Goal: Information Seeking & Learning: Learn about a topic

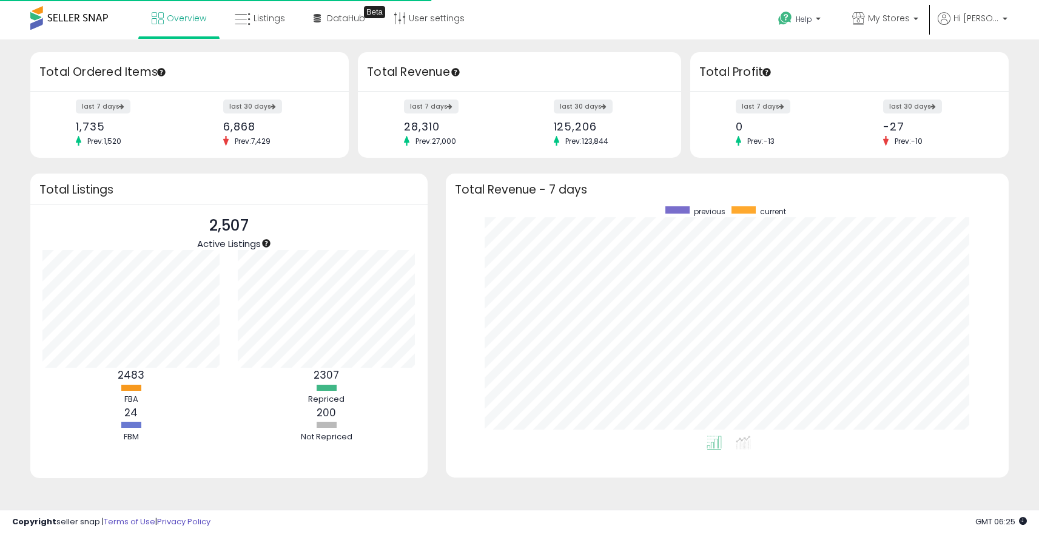
scroll to position [229, 539]
click at [239, 13] on icon at bounding box center [243, 20] width 16 height 16
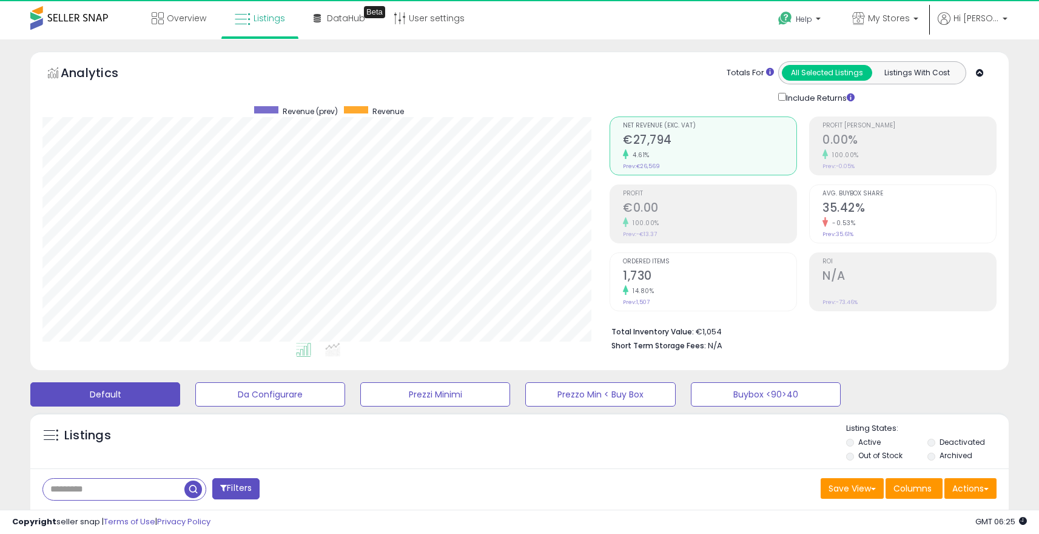
scroll to position [249, 567]
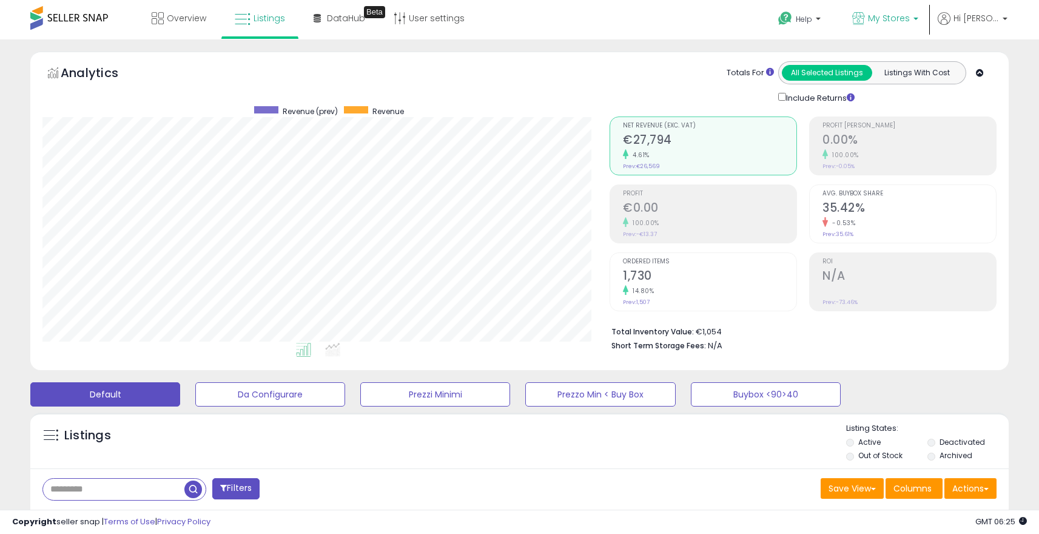
click at [885, 13] on span "My Stores" at bounding box center [889, 18] width 42 height 12
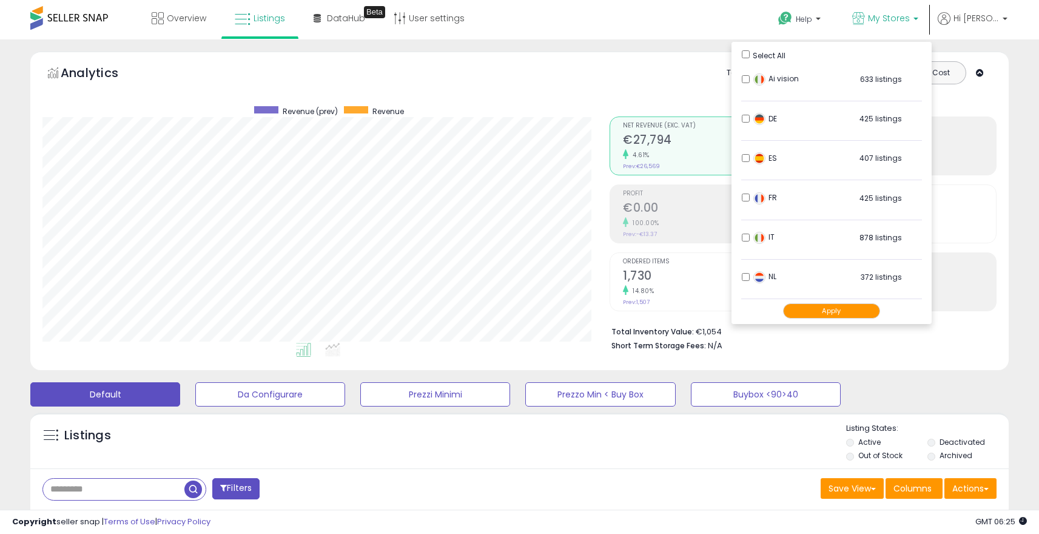
click at [670, 82] on div "Totals For All Selected Listings Listings With Cost Include Returns" at bounding box center [799, 82] width 378 height 43
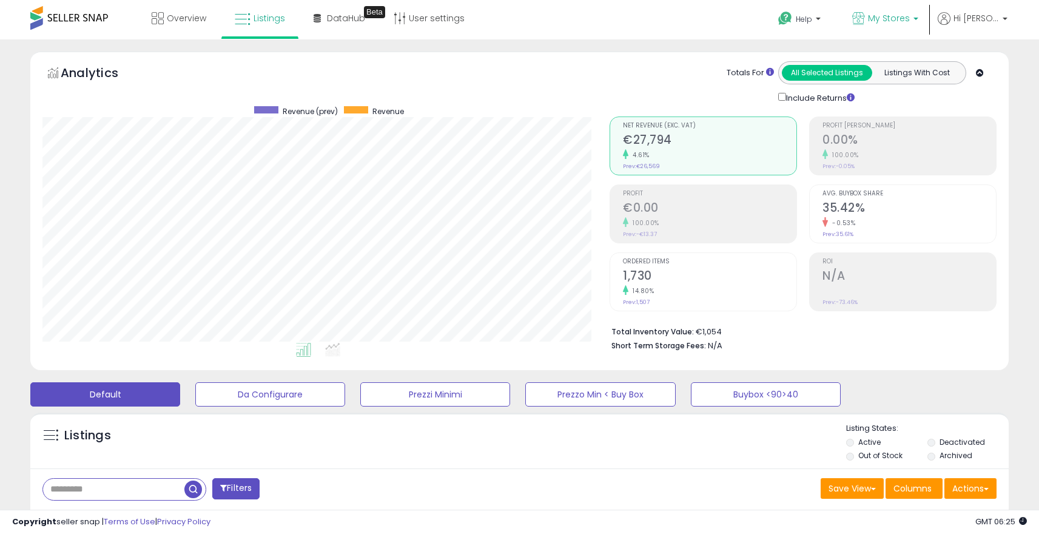
click at [876, 20] on span "My Stores" at bounding box center [889, 18] width 42 height 12
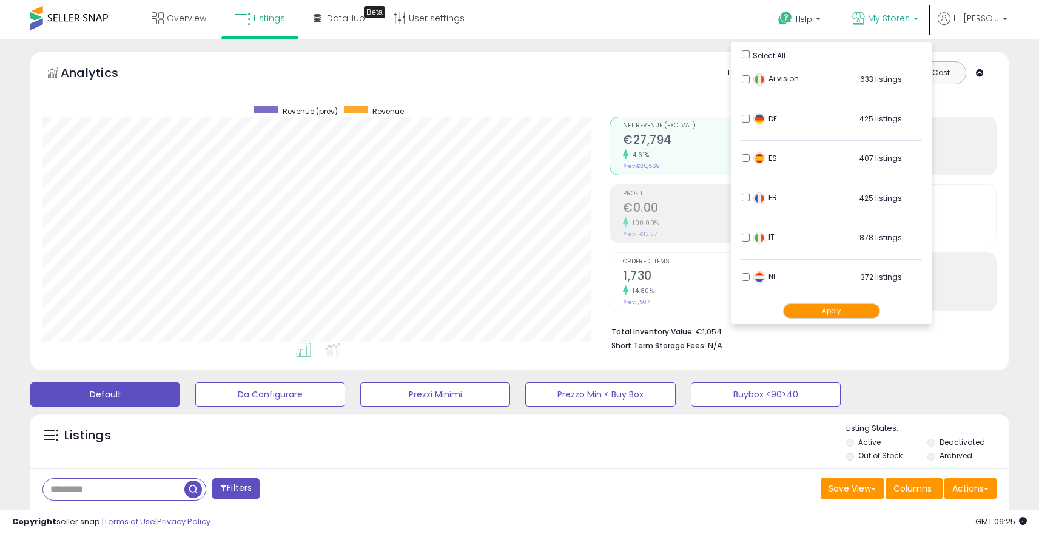
click at [740, 55] on ul "Select All Ai vision 633 listings DE ES FR IT NL" at bounding box center [832, 183] width 200 height 282
click at [826, 327] on li "Total Inventory Value: €1,054" at bounding box center [799, 330] width 376 height 15
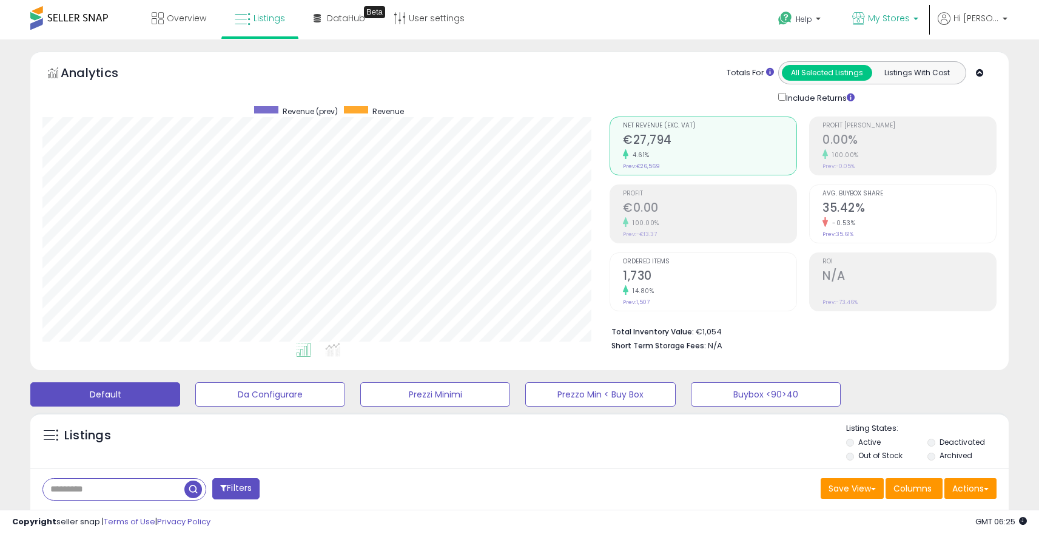
click at [858, 25] on p "My Stores" at bounding box center [885, 19] width 66 height 15
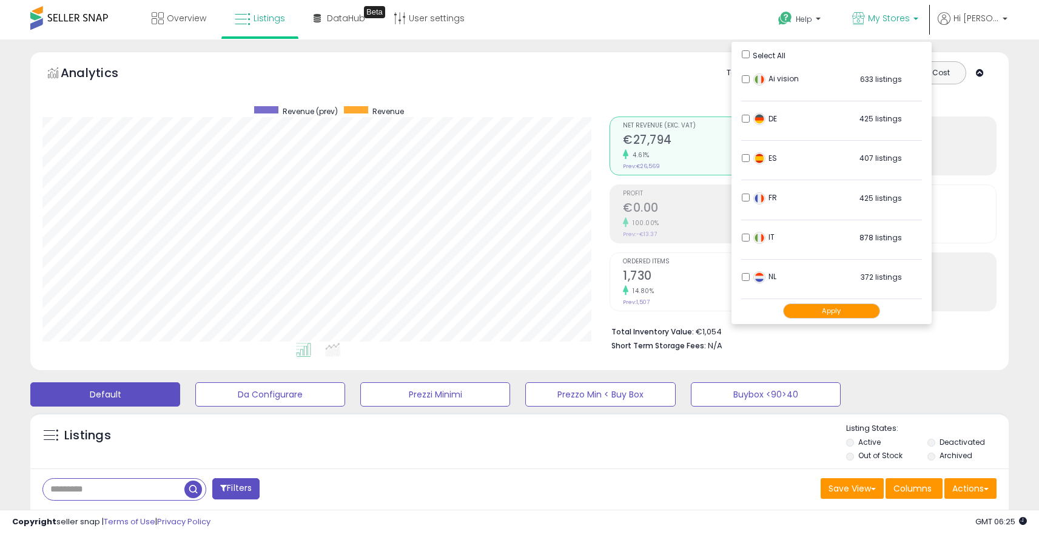
click at [855, 315] on button "Apply" at bounding box center [831, 310] width 97 height 15
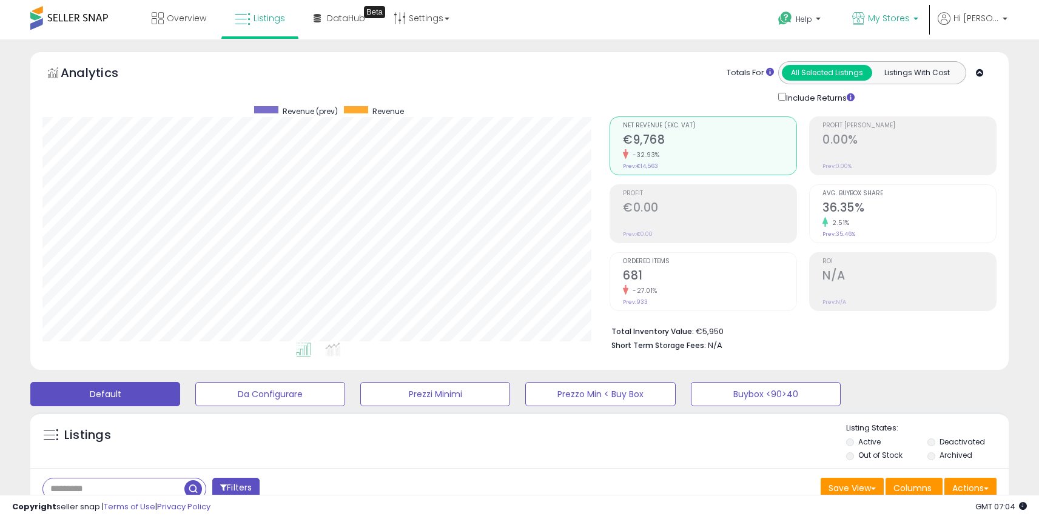
click at [914, 20] on b at bounding box center [916, 22] width 5 height 8
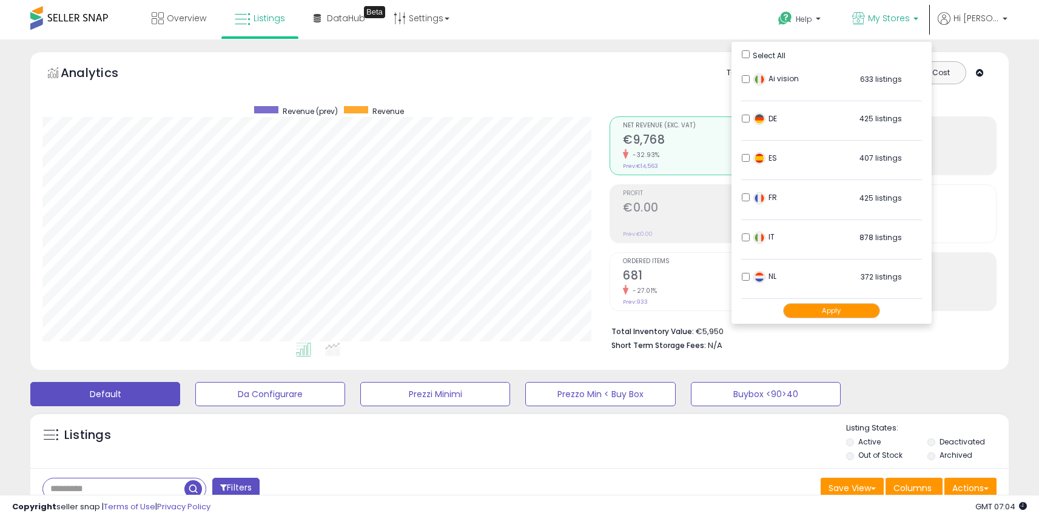
click at [832, 311] on button "Apply" at bounding box center [831, 310] width 97 height 15
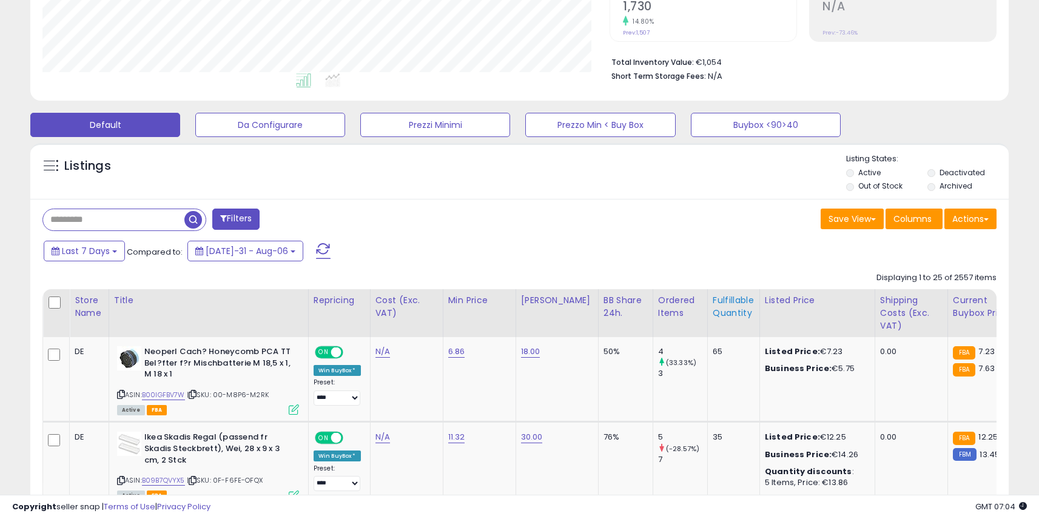
scroll to position [248, 0]
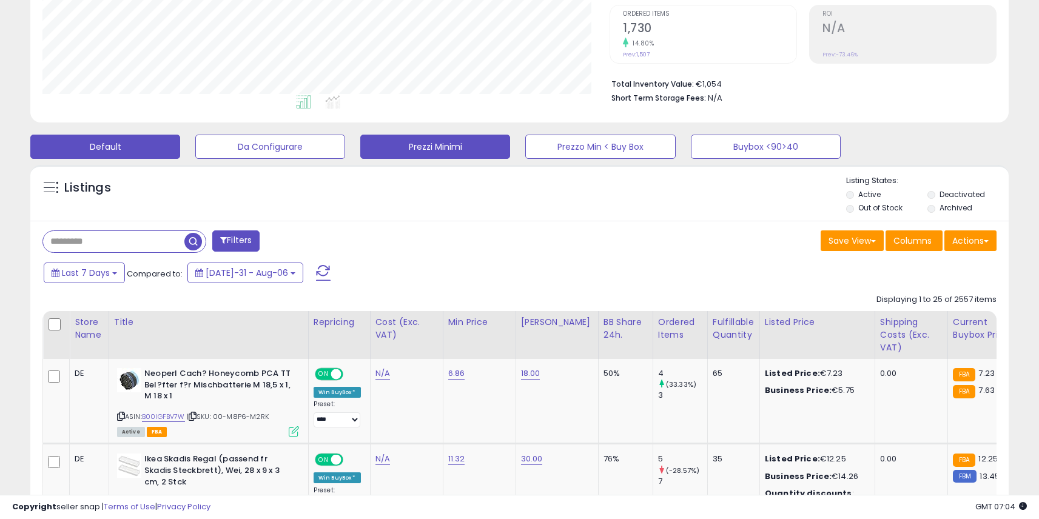
click at [345, 139] on button "Prezzi Minimi" at bounding box center [270, 147] width 150 height 24
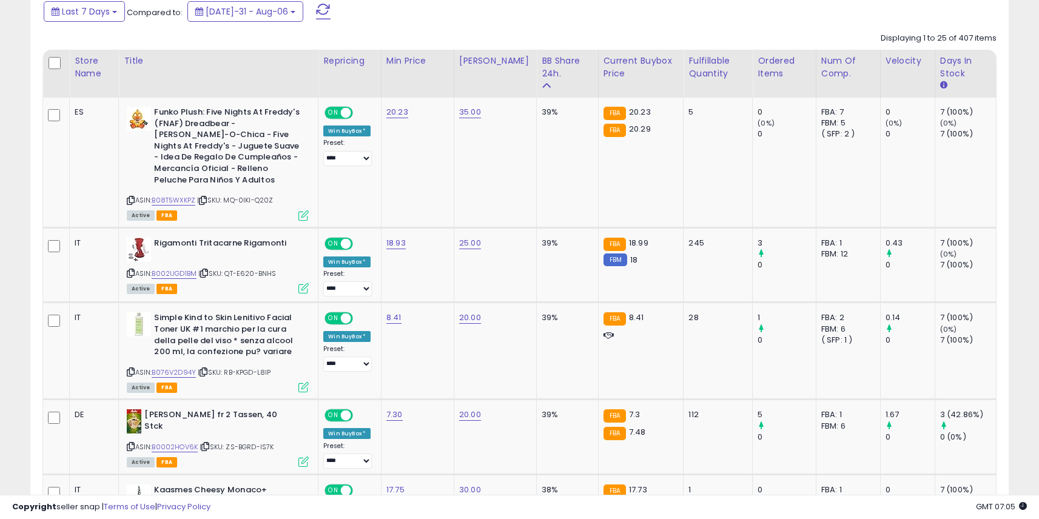
scroll to position [510, 0]
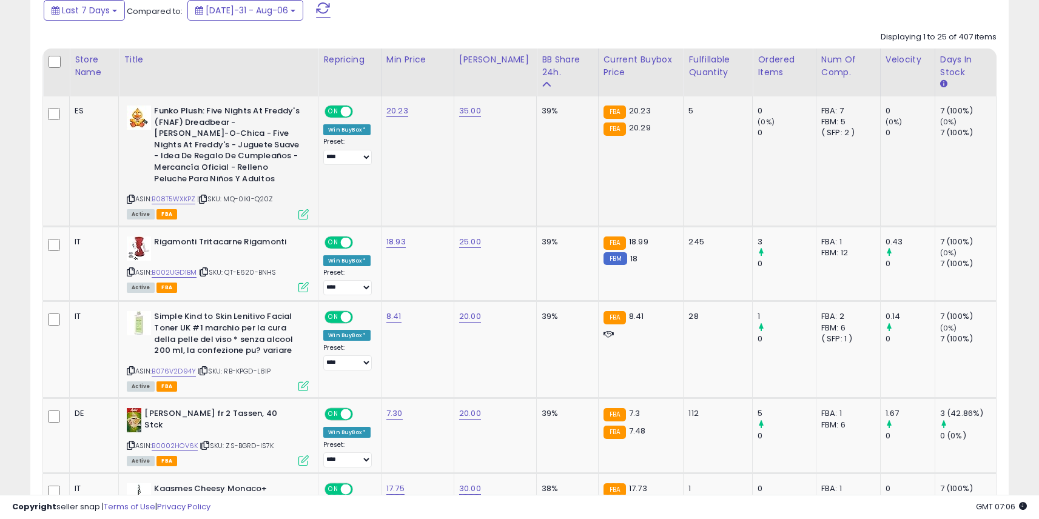
drag, startPoint x: 821, startPoint y: 112, endPoint x: 857, endPoint y: 132, distance: 41.8
click at [857, 132] on div "FBA: 7 FBM: 5 ( SFP: 2 )" at bounding box center [846, 122] width 50 height 33
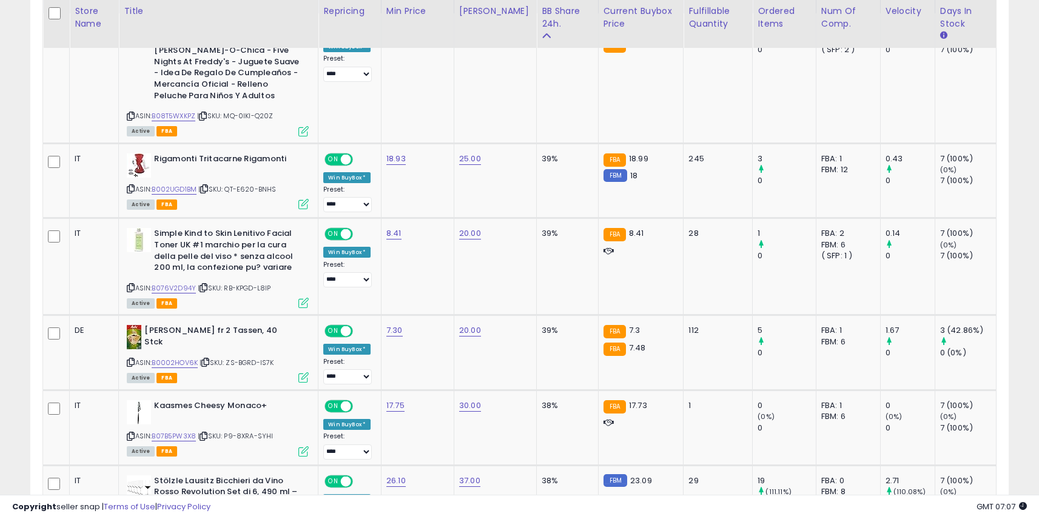
scroll to position [594, 0]
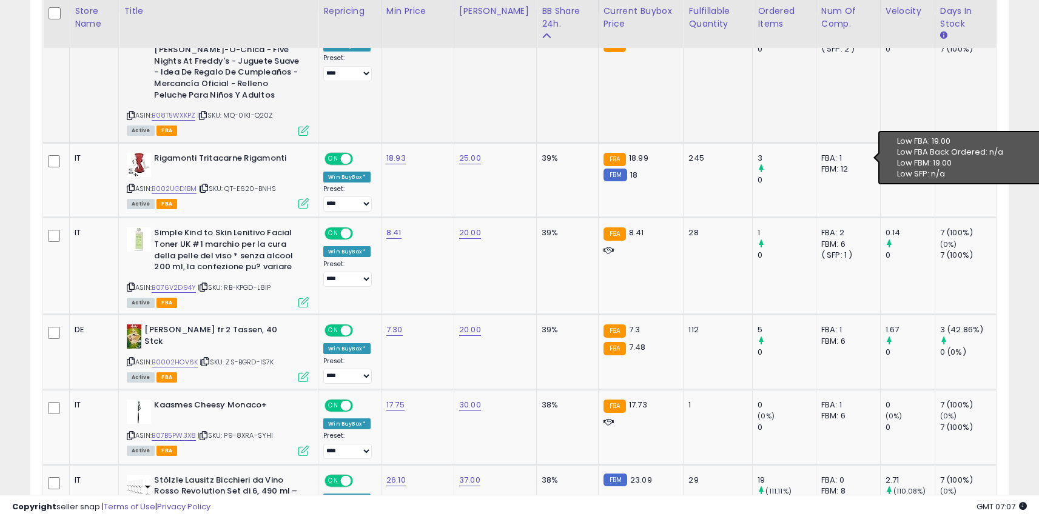
click at [868, 116] on td "FBA: 7 FBM: 5 ( SFP: 2 )" at bounding box center [848, 78] width 64 height 130
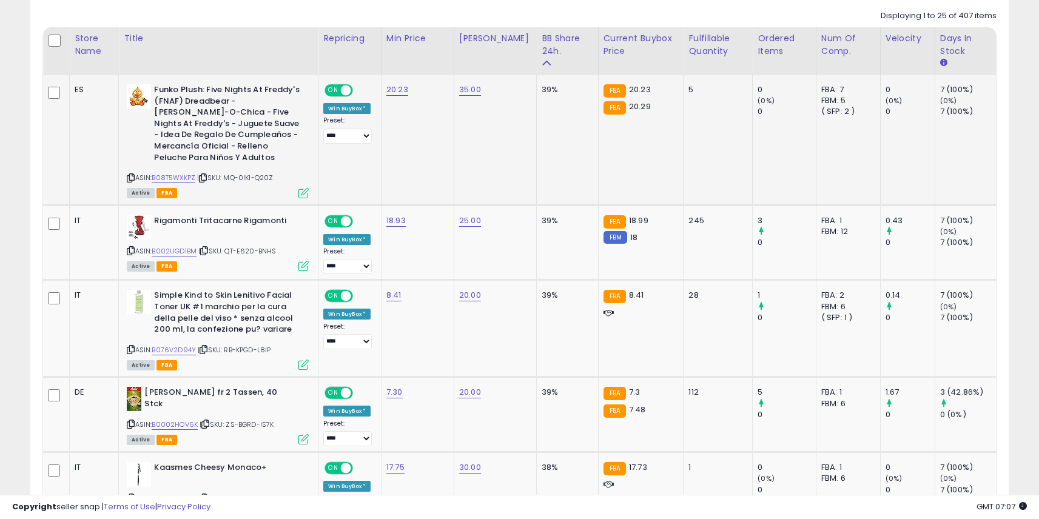
scroll to position [531, 0]
drag, startPoint x: 642, startPoint y: 90, endPoint x: 621, endPoint y: 91, distance: 21.3
click at [621, 91] on div "FBA 20.23" at bounding box center [639, 90] width 71 height 11
click at [648, 97] on div "FBA 20.23 FBA 20.29" at bounding box center [639, 99] width 71 height 28
click at [171, 178] on link "B08T5WXKPZ" at bounding box center [174, 178] width 44 height 10
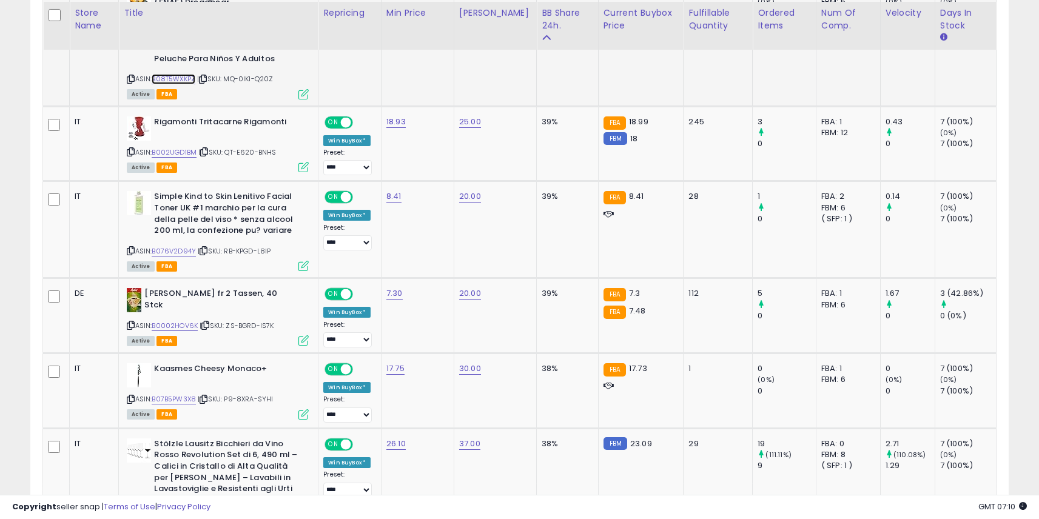
scroll to position [634, 0]
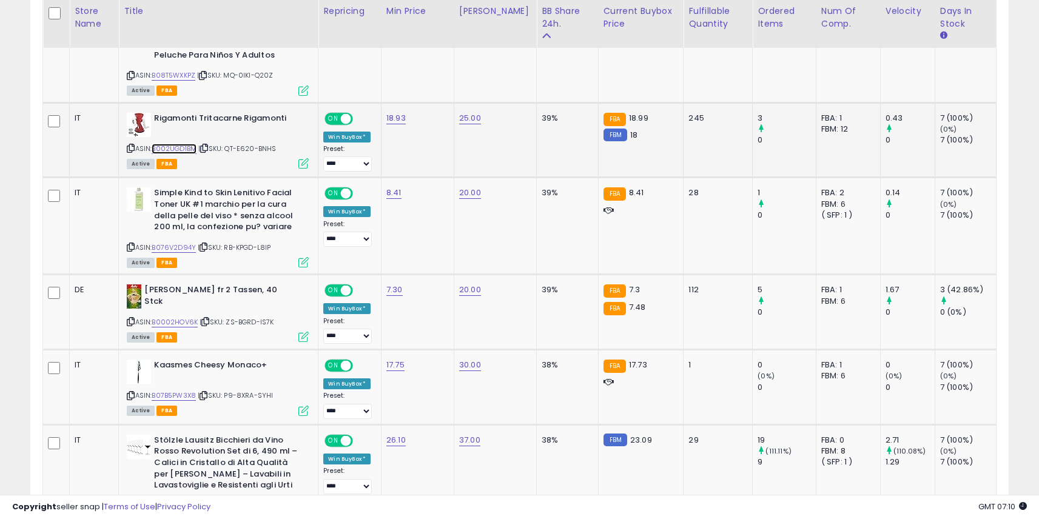
click at [187, 149] on link "B002UGD1BM" at bounding box center [174, 149] width 45 height 10
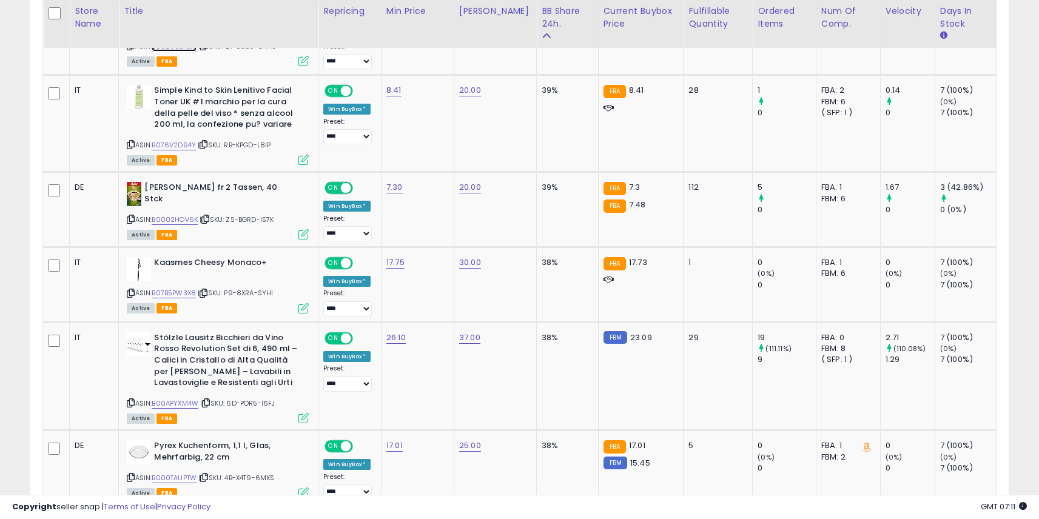
scroll to position [738, 0]
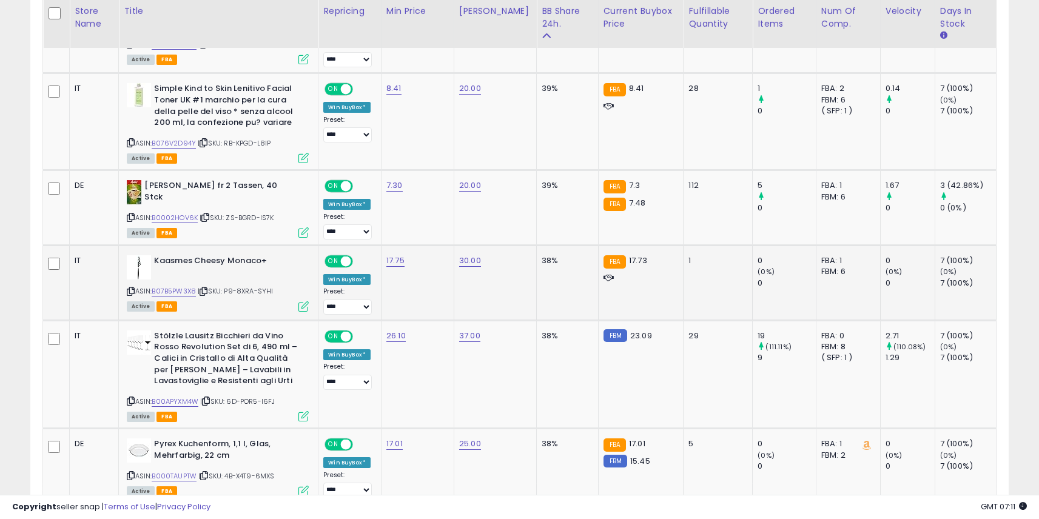
click at [185, 299] on div "ASIN: B07B5PW3X8 | SKU: P9-8XRA-SYHI Active FBA" at bounding box center [218, 282] width 182 height 55
click at [181, 292] on link "B07B5PW3X8" at bounding box center [174, 291] width 44 height 10
click at [190, 405] on link "B00APYXM4W" at bounding box center [175, 402] width 47 height 10
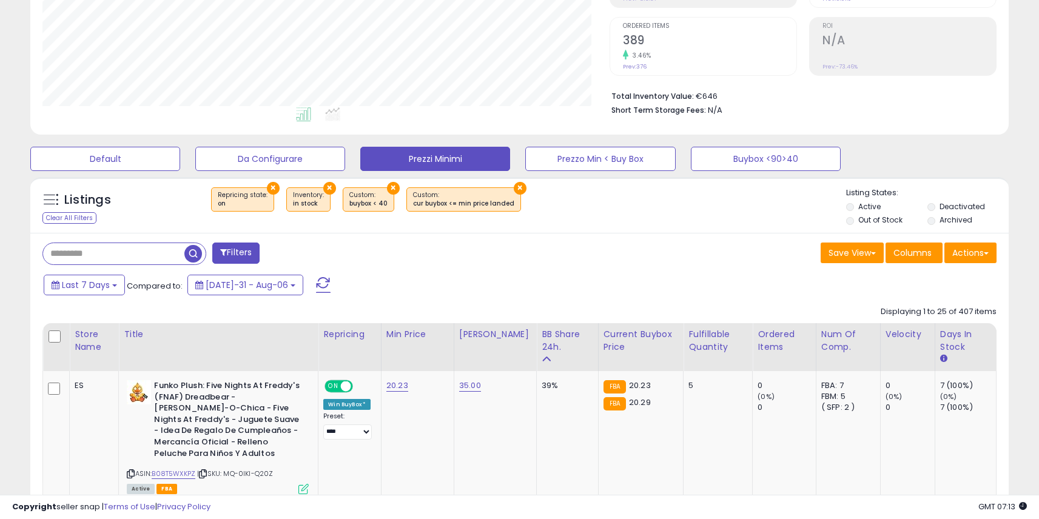
scroll to position [236, 0]
click at [971, 312] on div "Displaying 1 to 25 of 407 items" at bounding box center [939, 312] width 116 height 12
click at [966, 311] on div "Displaying 1 to 25 of 407 items" at bounding box center [939, 312] width 116 height 12
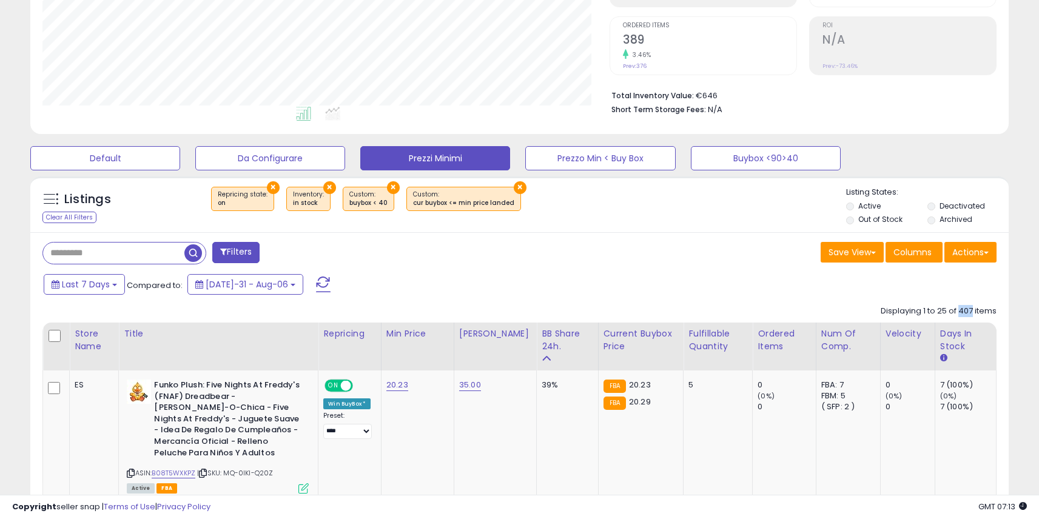
click at [966, 311] on div "Displaying 1 to 25 of 407 items" at bounding box center [939, 312] width 116 height 12
click at [974, 306] on div "Displaying 1 to 25 of 407 items" at bounding box center [939, 312] width 116 height 12
drag, startPoint x: 972, startPoint y: 307, endPoint x: 955, endPoint y: 308, distance: 17.0
click at [955, 308] on div "Displaying 1 to 25 of 407 items" at bounding box center [939, 312] width 116 height 12
click at [883, 301] on div "Displaying 1 to 25 of 407 items" at bounding box center [939, 312] width 116 height 24
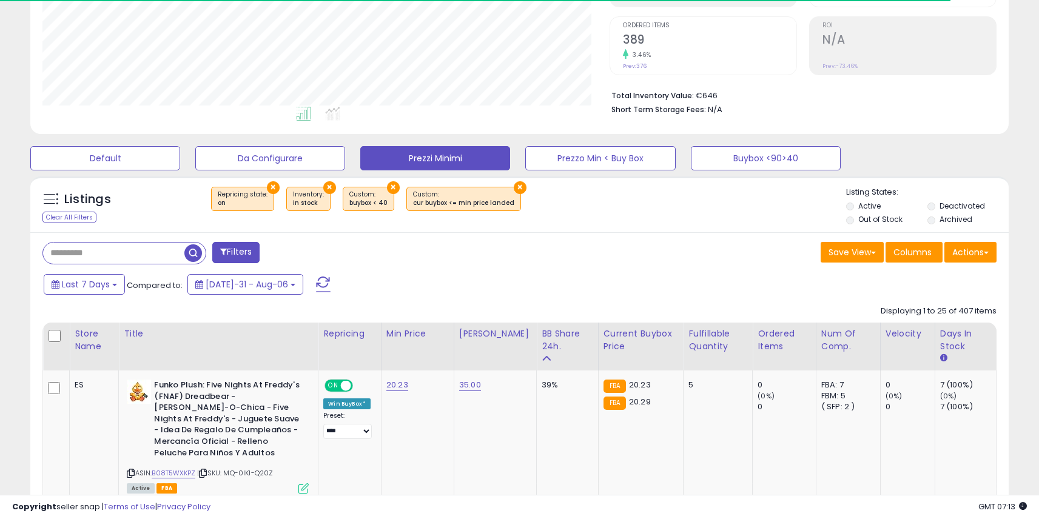
click at [965, 312] on div "Displaying 1 to 25 of 407 items" at bounding box center [939, 312] width 116 height 12
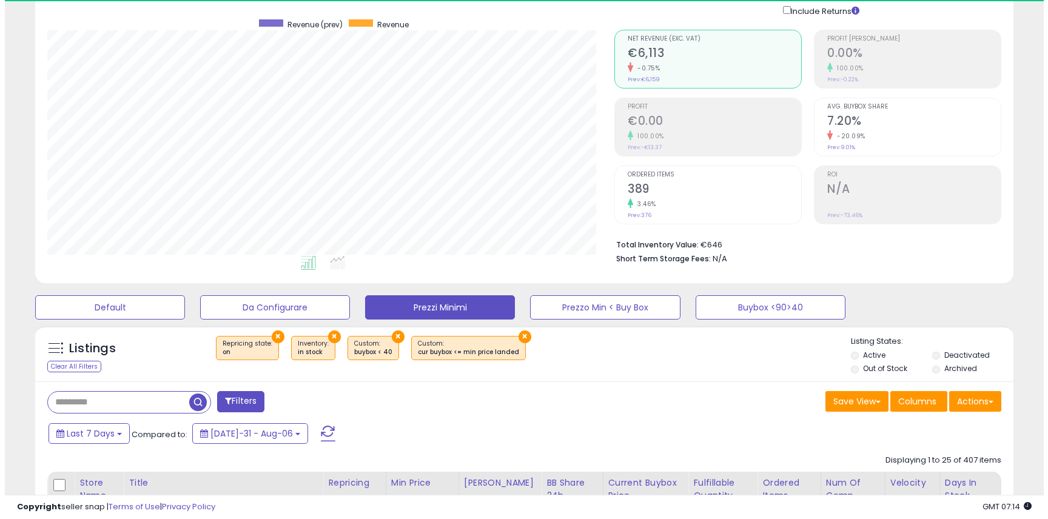
scroll to position [58, 0]
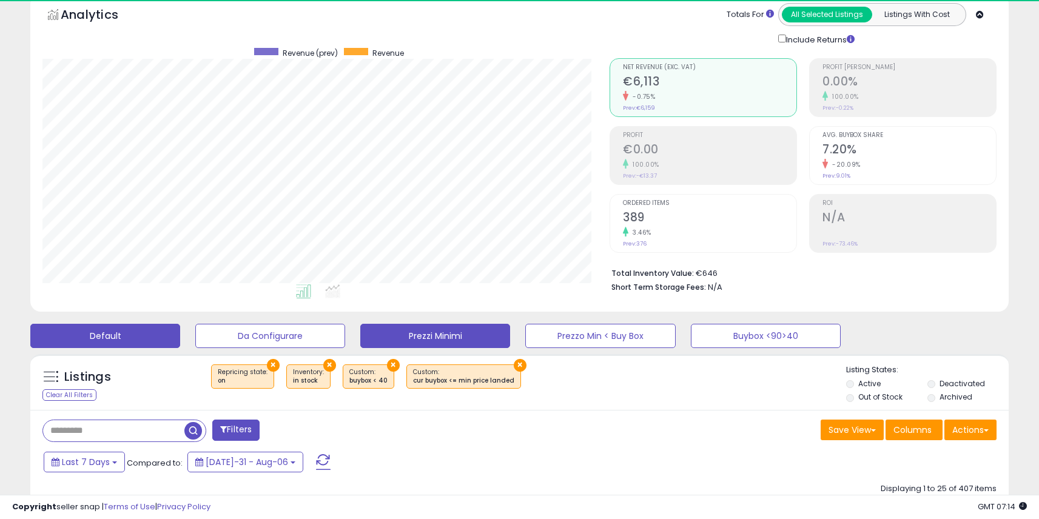
click at [134, 338] on button "Default" at bounding box center [105, 336] width 150 height 24
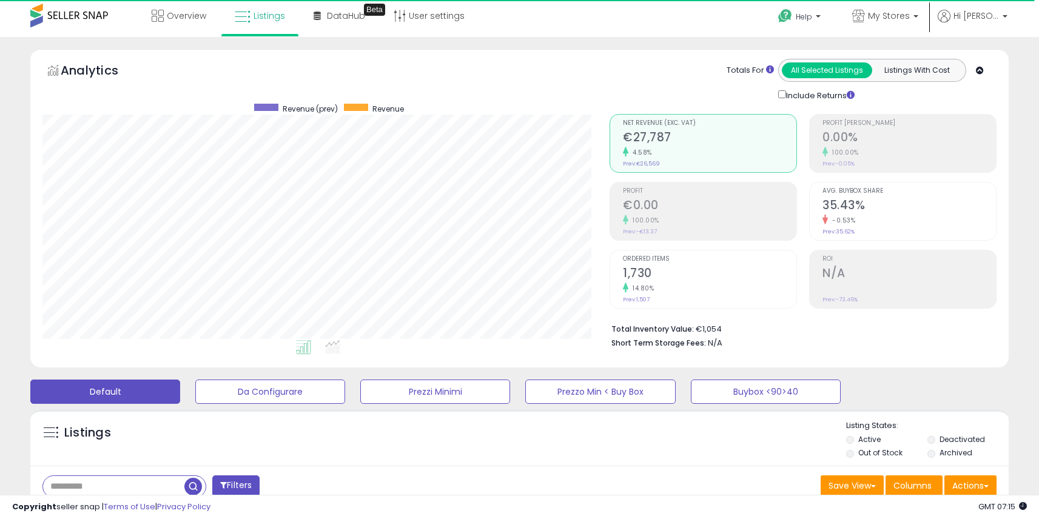
scroll to position [0, 0]
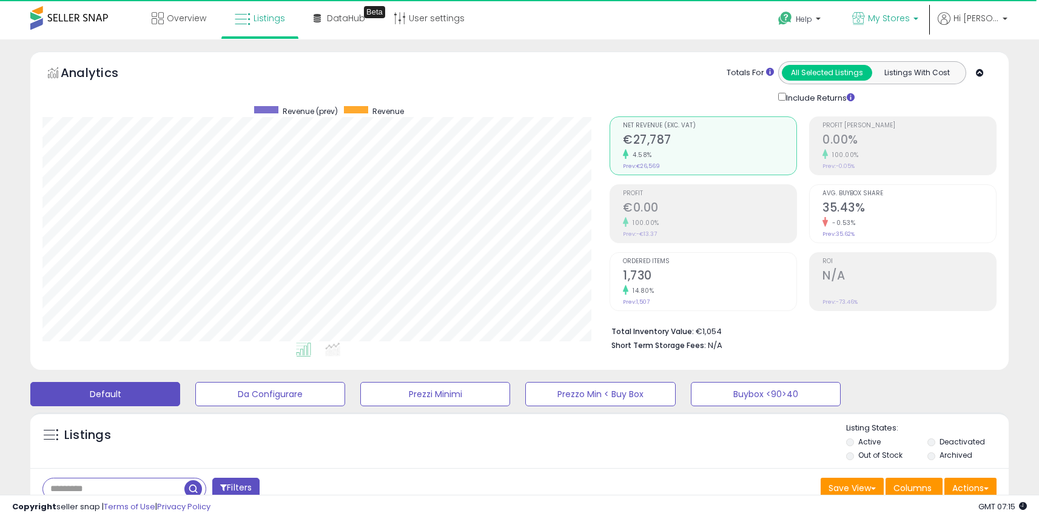
click at [880, 25] on p "My Stores" at bounding box center [885, 19] width 66 height 15
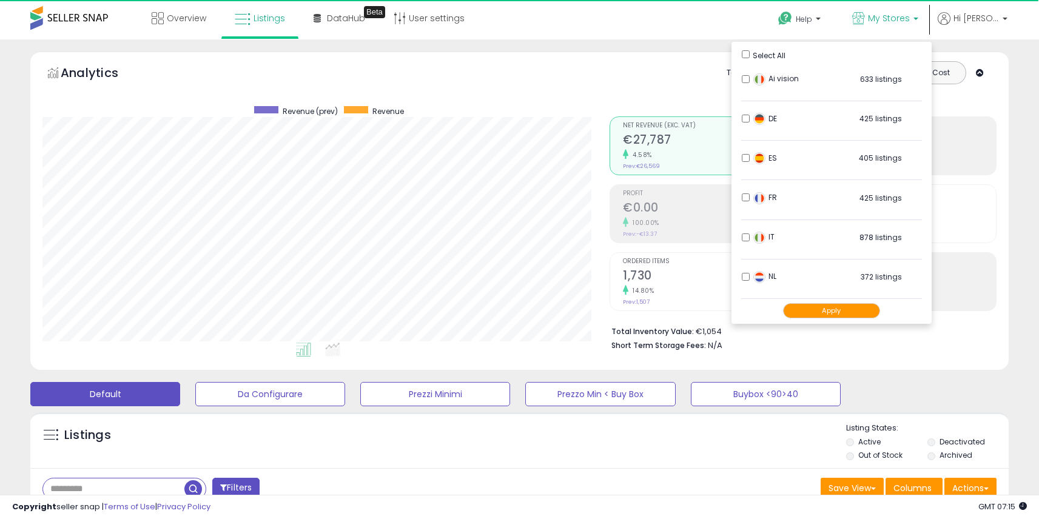
click at [751, 76] on div "Ai vision 633 listings" at bounding box center [826, 82] width 152 height 18
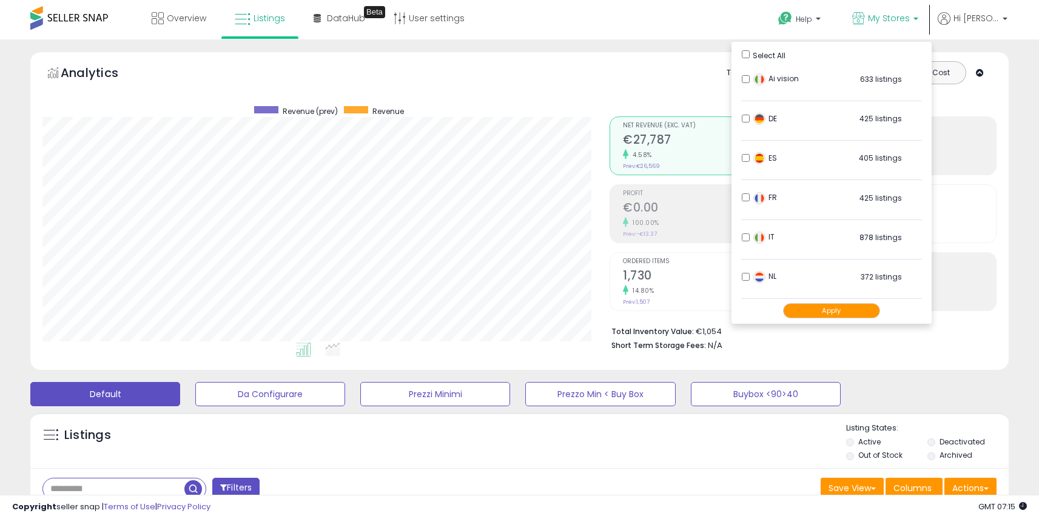
click at [852, 314] on button "Apply" at bounding box center [831, 310] width 97 height 15
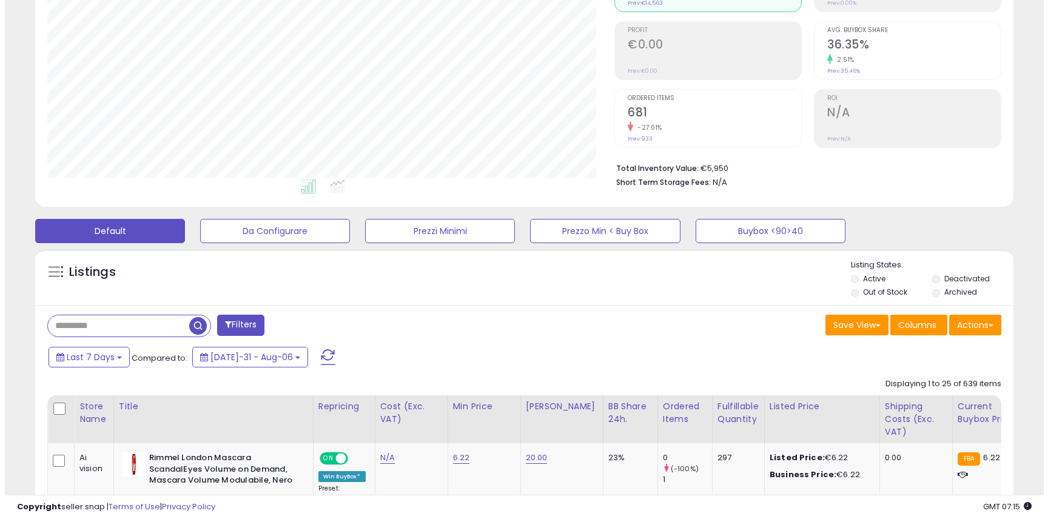
scroll to position [166, 0]
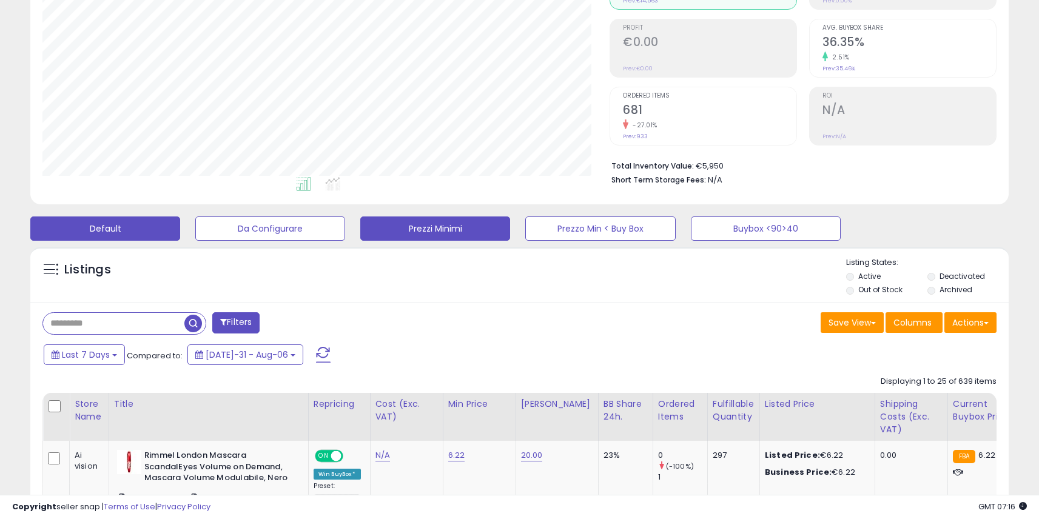
click at [345, 239] on button "Prezzi Minimi" at bounding box center [270, 229] width 150 height 24
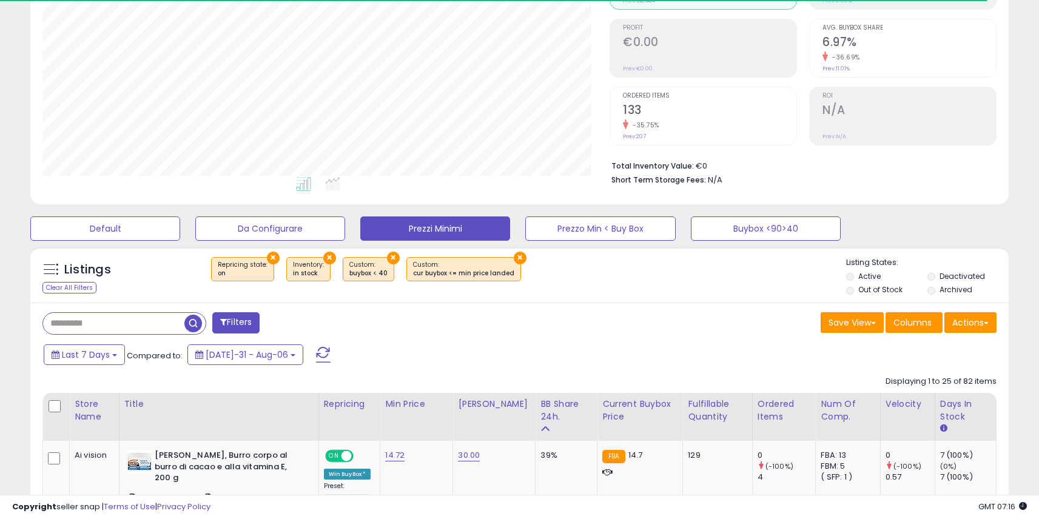
scroll to position [249, 567]
